Goal: Information Seeking & Learning: Check status

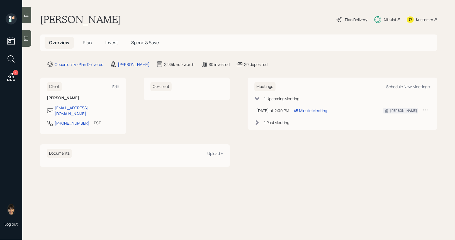
click at [109, 43] on span "Invest" at bounding box center [111, 43] width 13 height 6
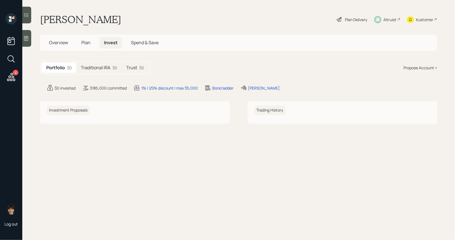
click at [90, 69] on h5 "Traditional IRA" at bounding box center [96, 67] width 30 height 5
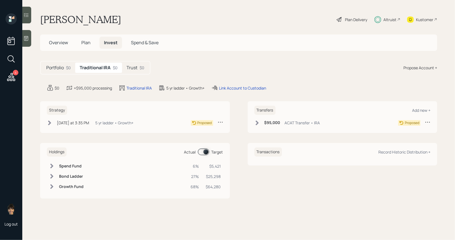
click at [140, 73] on div "Trust $0" at bounding box center [135, 68] width 27 height 10
click at [92, 67] on h5 "Traditional IRA" at bounding box center [95, 67] width 30 height 5
